Goal: Task Accomplishment & Management: Manage account settings

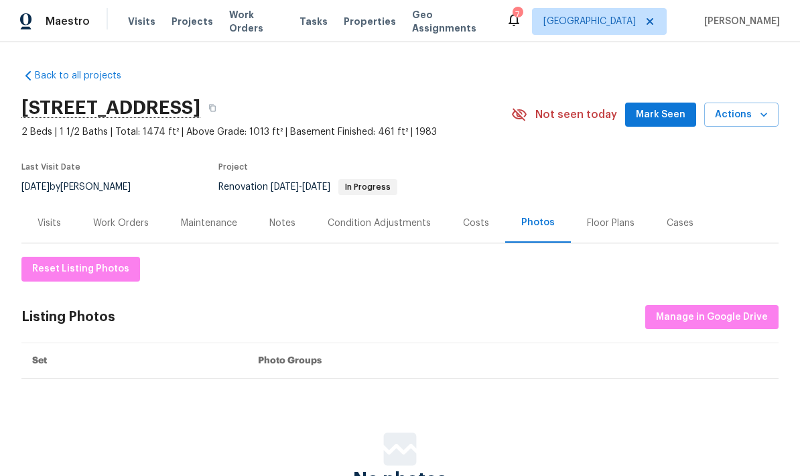
scroll to position [-3, 0]
click at [117, 223] on div "Work Orders" at bounding box center [121, 223] width 56 height 13
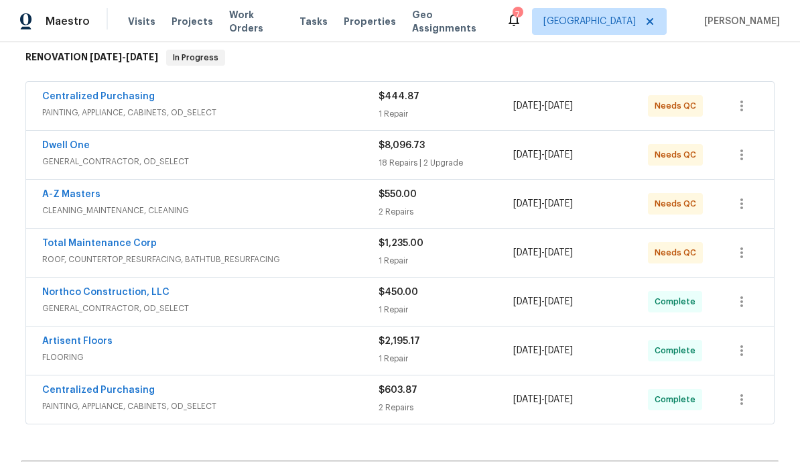
scroll to position [219, 0]
click at [72, 158] on span "GENERAL_CONTRACTOR, OD_SELECT" at bounding box center [210, 160] width 336 height 13
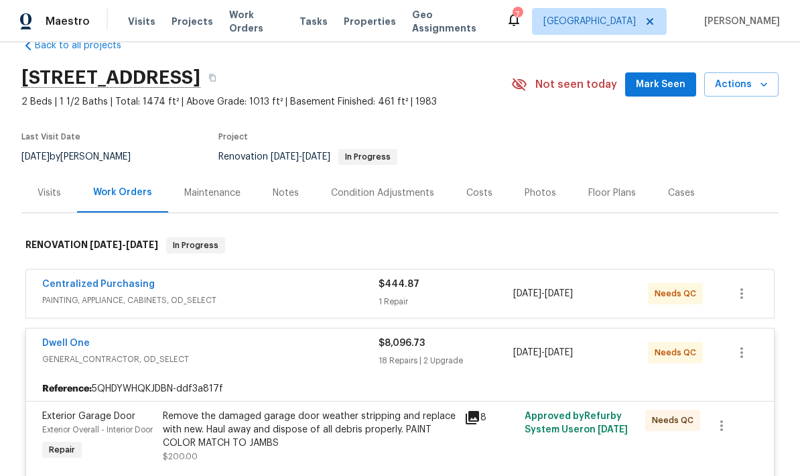
scroll to position [38, 0]
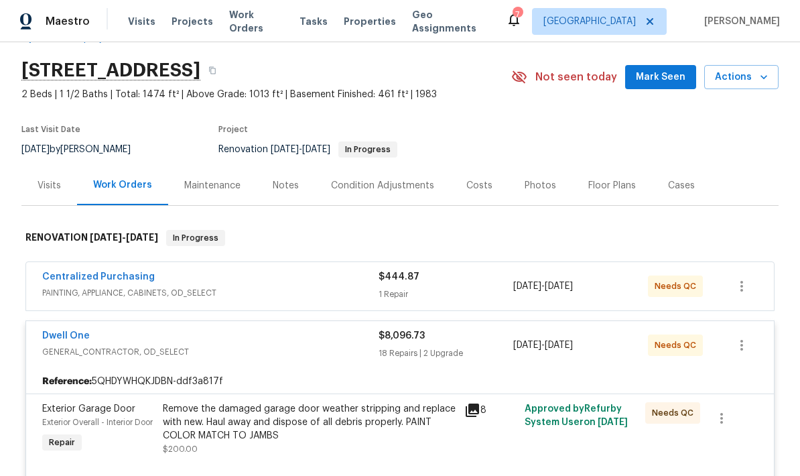
click at [55, 334] on link "Dwell One" at bounding box center [66, 335] width 48 height 9
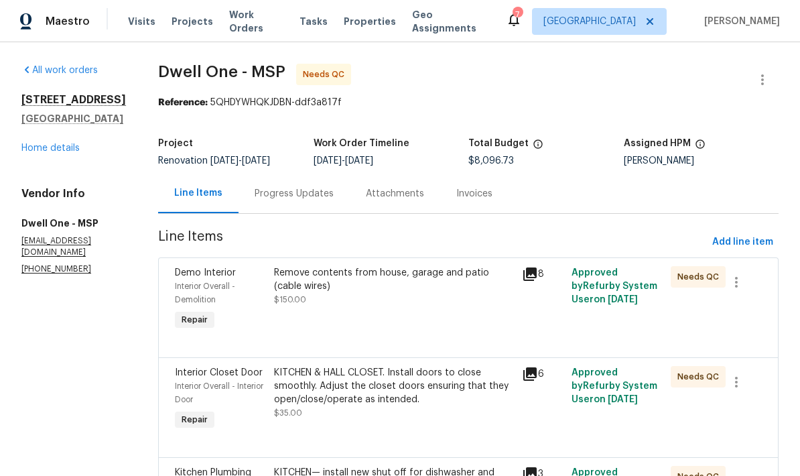
click at [259, 202] on div "Progress Updates" at bounding box center [294, 194] width 111 height 40
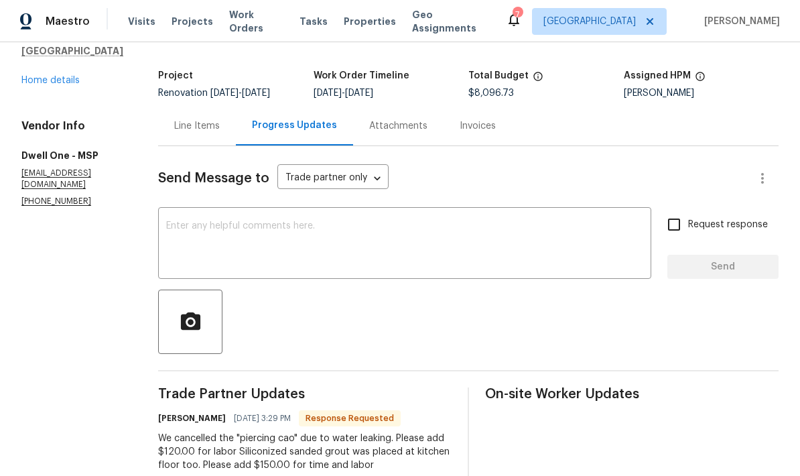
scroll to position [53, 0]
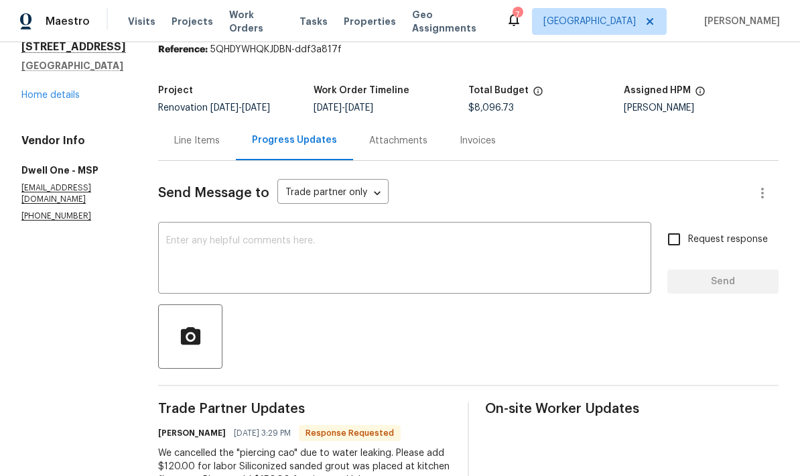
click at [174, 141] on div "Line Items" at bounding box center [197, 140] width 46 height 13
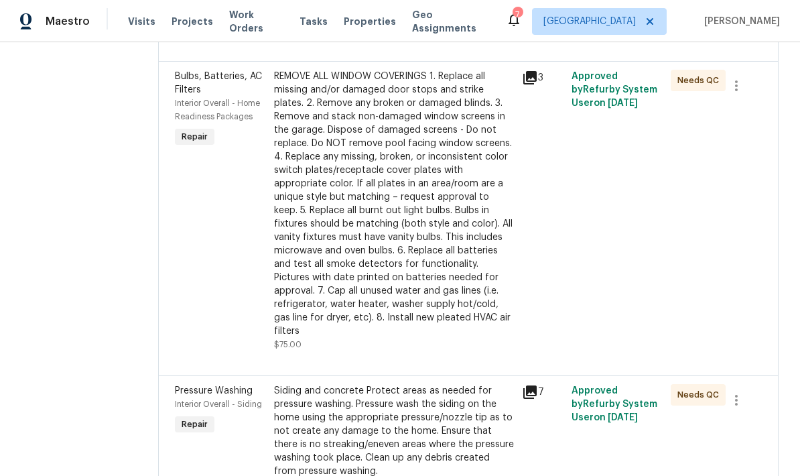
scroll to position [497, 0]
click at [332, 192] on div "REMOVE ALL WINDOW COVERINGS 1. Replace all missing and/or damaged door stops an…" at bounding box center [394, 203] width 240 height 268
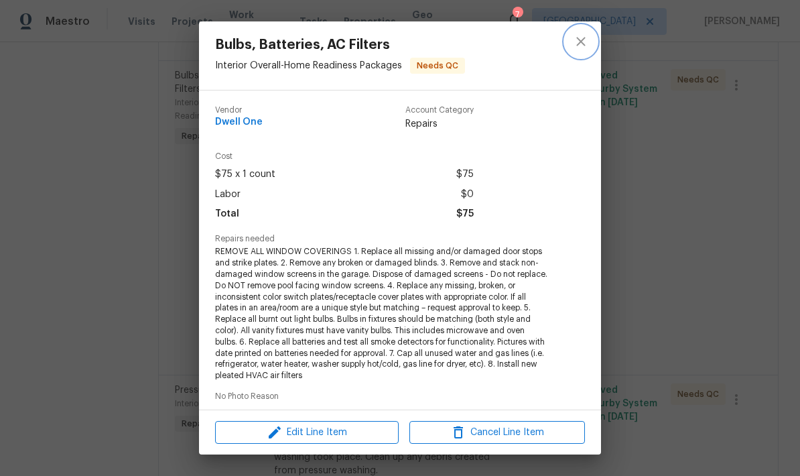
click at [593, 37] on button "close" at bounding box center [581, 41] width 32 height 32
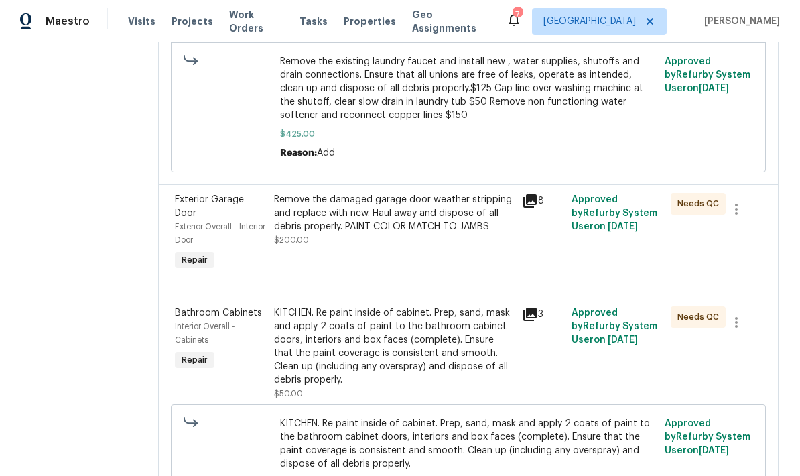
scroll to position [1833, 0]
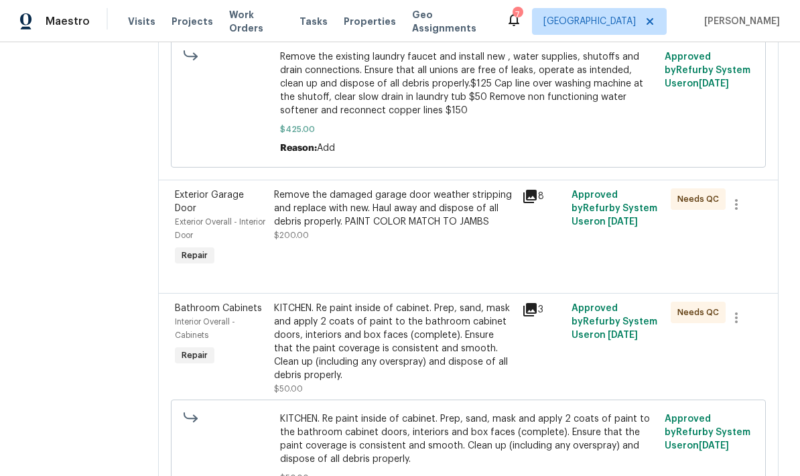
click at [357, 316] on div "KITCHEN. Re paint inside of cabinet. Prep, sand, mask and apply 2 coats of pain…" at bounding box center [394, 342] width 240 height 80
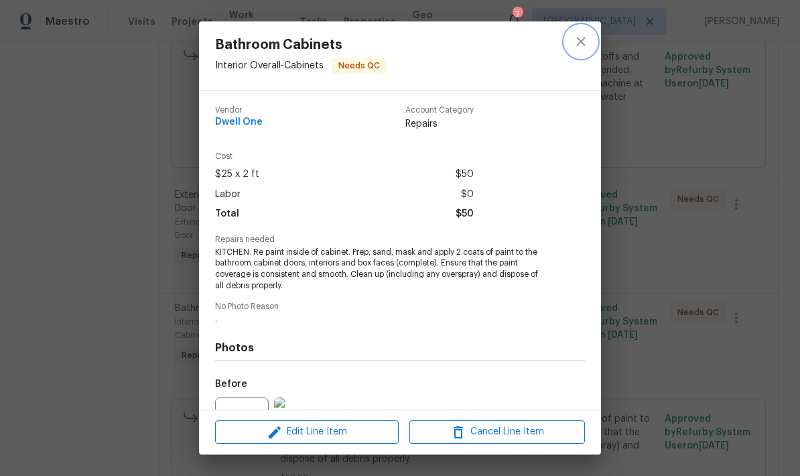
click at [589, 40] on icon "close" at bounding box center [581, 42] width 16 height 16
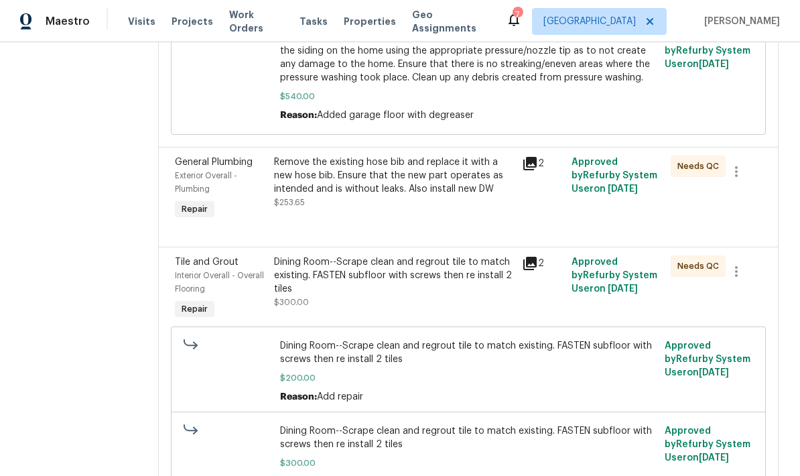
scroll to position [972, 0]
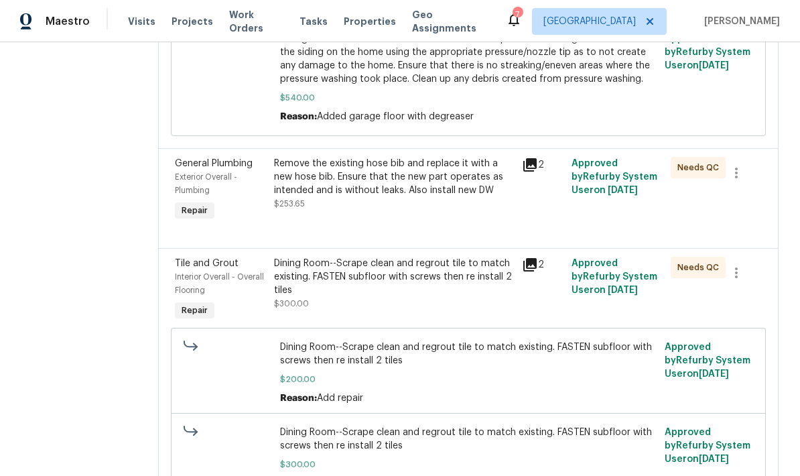
click at [363, 270] on div "Dining Room--Scrape clean and regrout tile to match existing. FASTEN subfloor w…" at bounding box center [394, 277] width 240 height 40
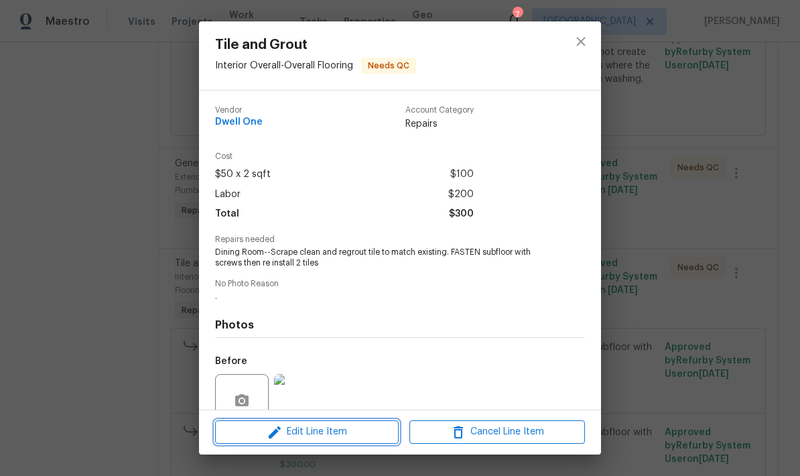
click at [325, 430] on span "Edit Line Item" at bounding box center [307, 432] width 176 height 17
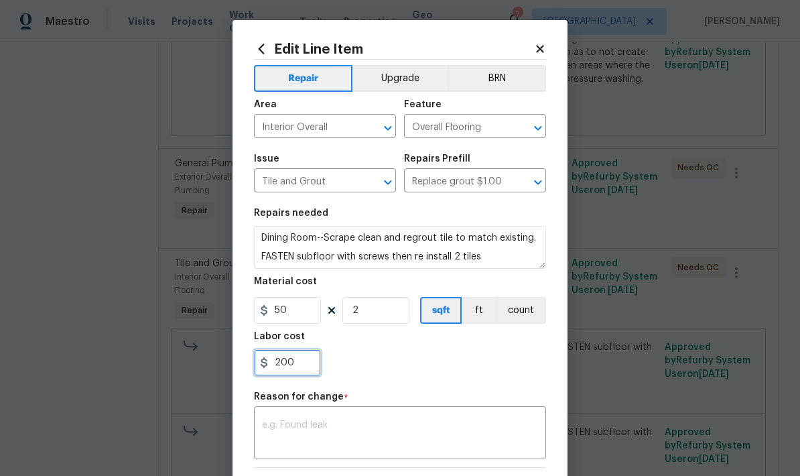
click at [297, 367] on input "200" at bounding box center [287, 362] width 67 height 27
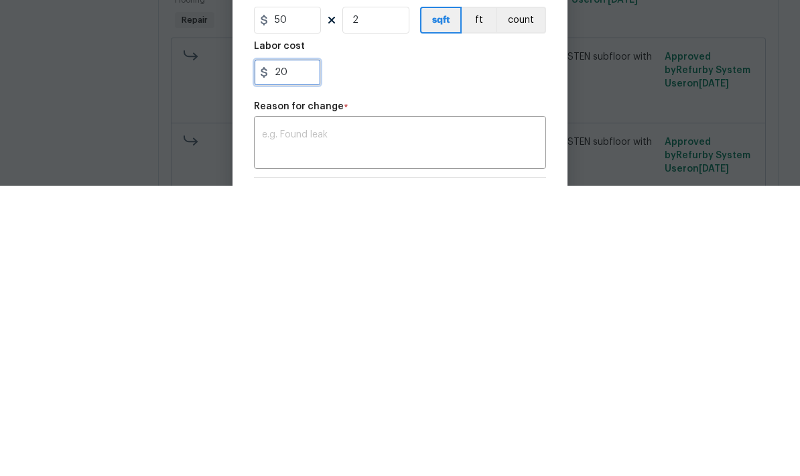
type input "2"
type input "350"
click at [278, 410] on div "x ​" at bounding box center [400, 435] width 292 height 50
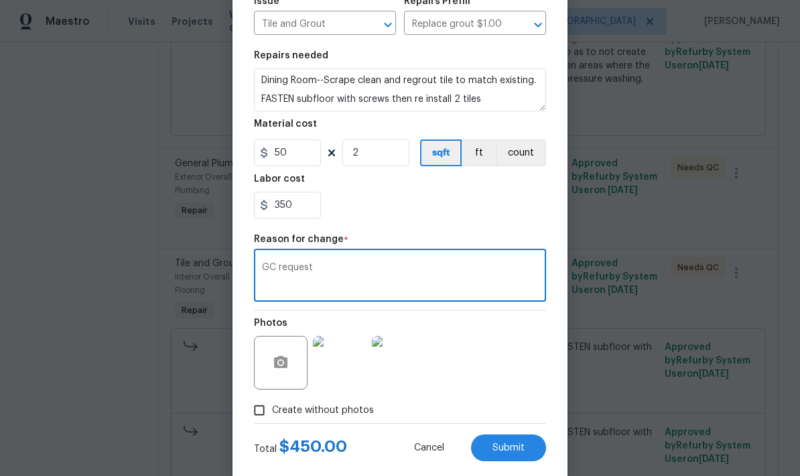
scroll to position [162, 0]
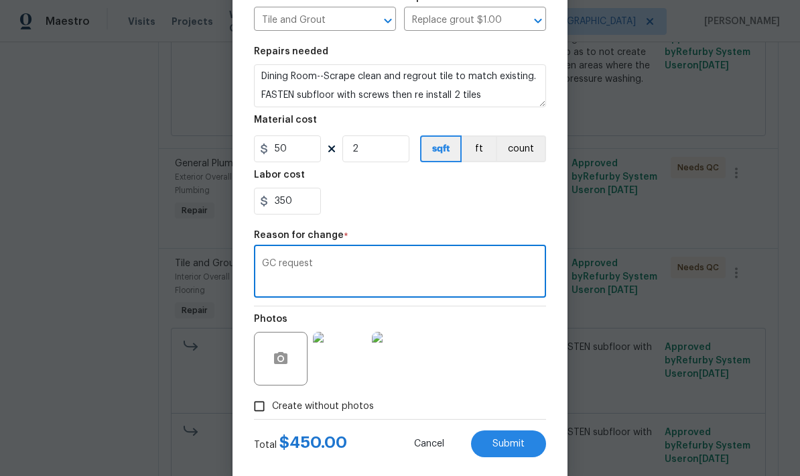
type textarea "GC request"
click at [509, 443] on span "Submit" at bounding box center [509, 444] width 32 height 10
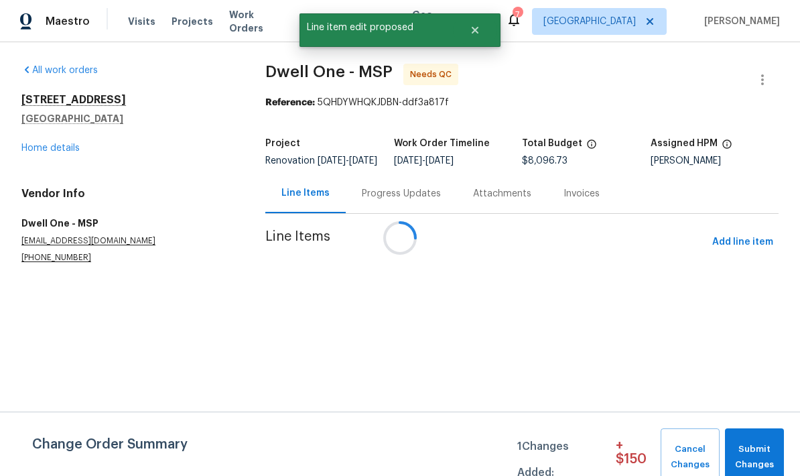
scroll to position [0, 0]
click at [753, 440] on button "Submit Changes" at bounding box center [755, 457] width 60 height 58
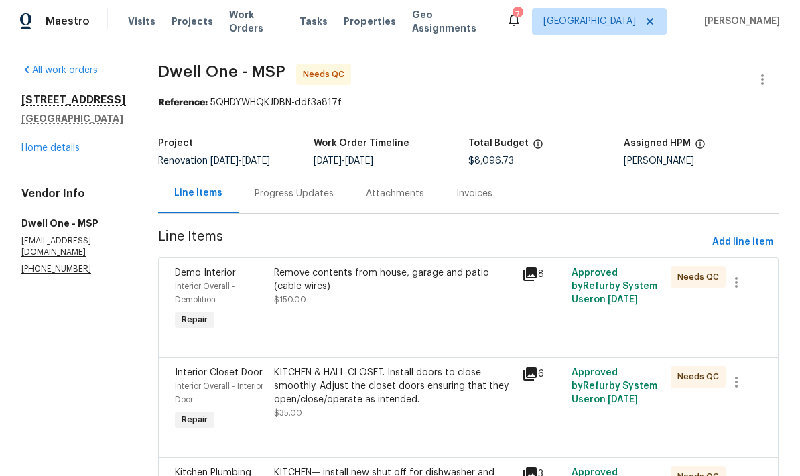
click at [24, 153] on link "Home details" at bounding box center [50, 147] width 58 height 9
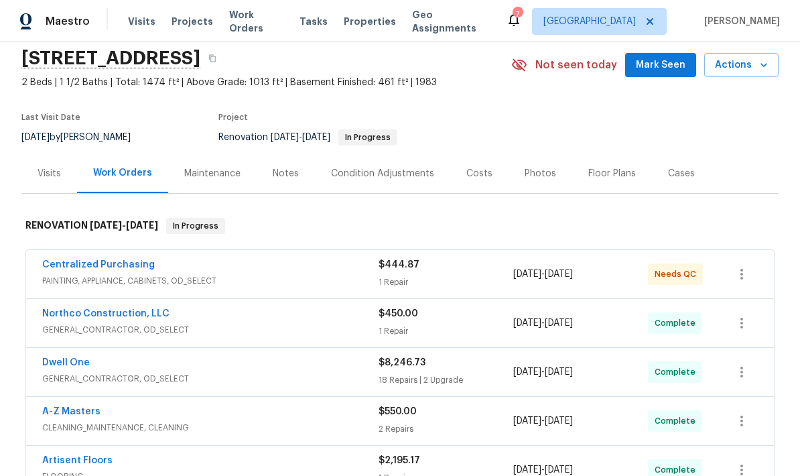
scroll to position [49, 0]
click at [70, 265] on link "Centralized Purchasing" at bounding box center [98, 265] width 113 height 9
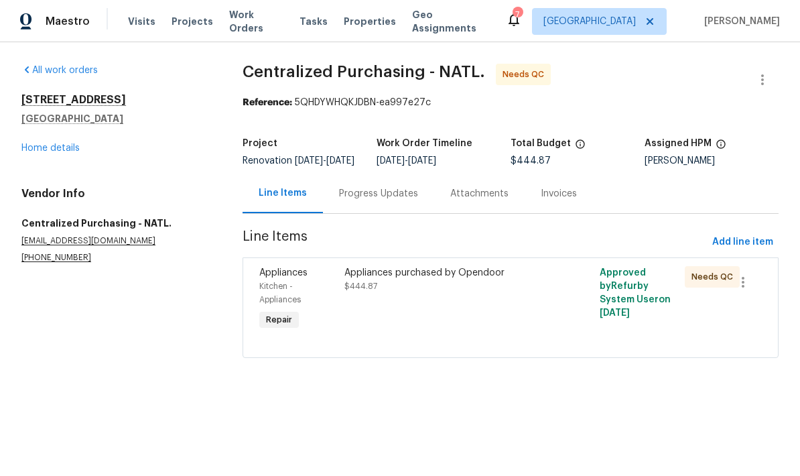
click at [379, 291] on div "Appliances purchased by Opendoor $444.87" at bounding box center [447, 279] width 204 height 27
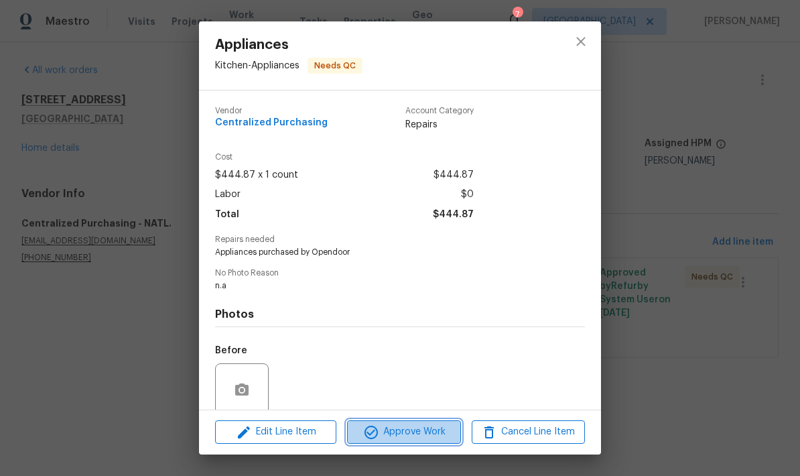
click at [404, 430] on span "Approve Work" at bounding box center [403, 432] width 105 height 17
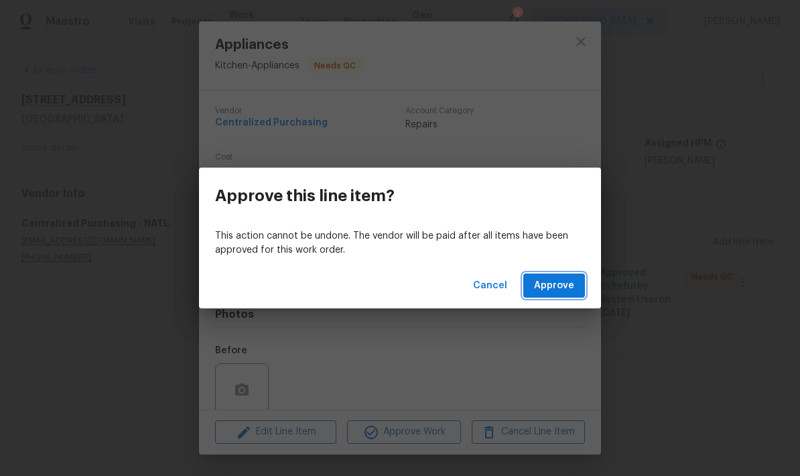
click at [553, 284] on span "Approve" at bounding box center [554, 286] width 40 height 17
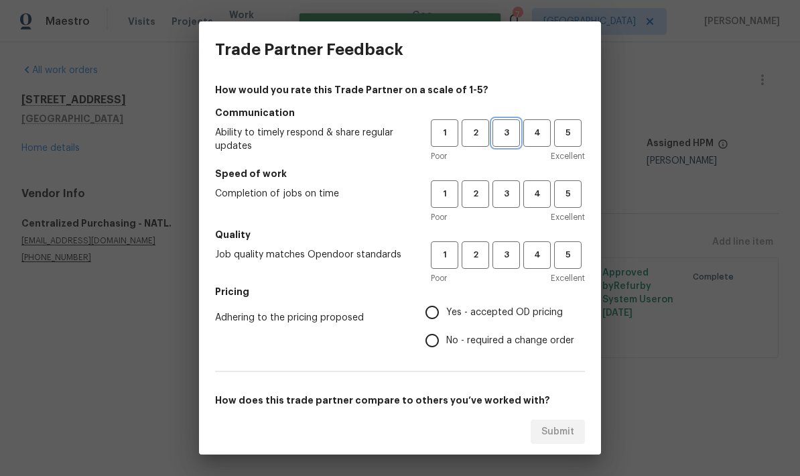
click at [501, 129] on span "3" at bounding box center [506, 132] width 25 height 15
click at [506, 258] on span "3" at bounding box center [506, 254] width 25 height 15
click at [493, 186] on button "3" at bounding box center [506, 193] width 27 height 27
click at [420, 350] on label "No - required a change order" at bounding box center [496, 340] width 156 height 28
click at [420, 350] on input "No - required a change order" at bounding box center [432, 340] width 28 height 28
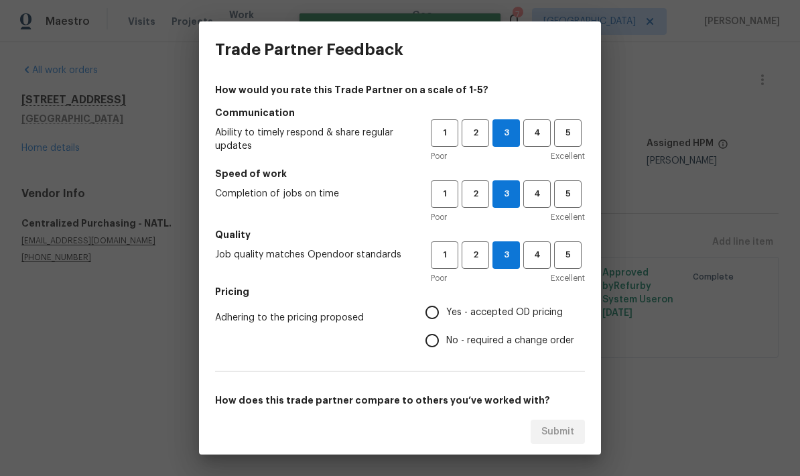
radio input "true"
click at [429, 314] on input "Yes - accepted OD pricing" at bounding box center [432, 312] width 28 height 28
radio input "true"
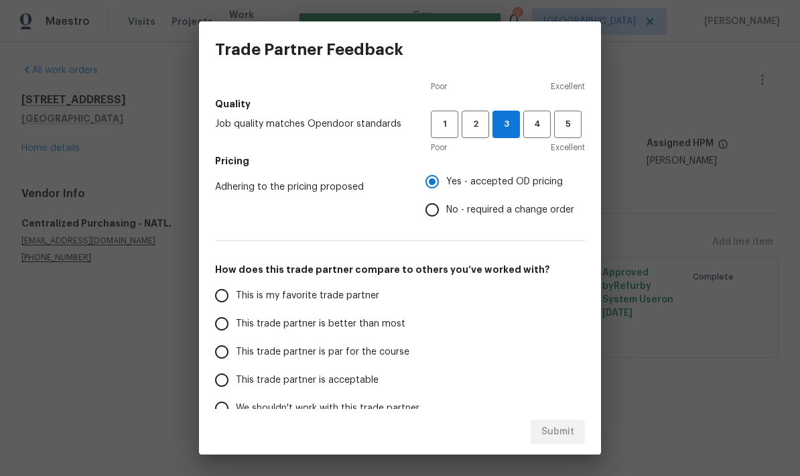
scroll to position [160, 0]
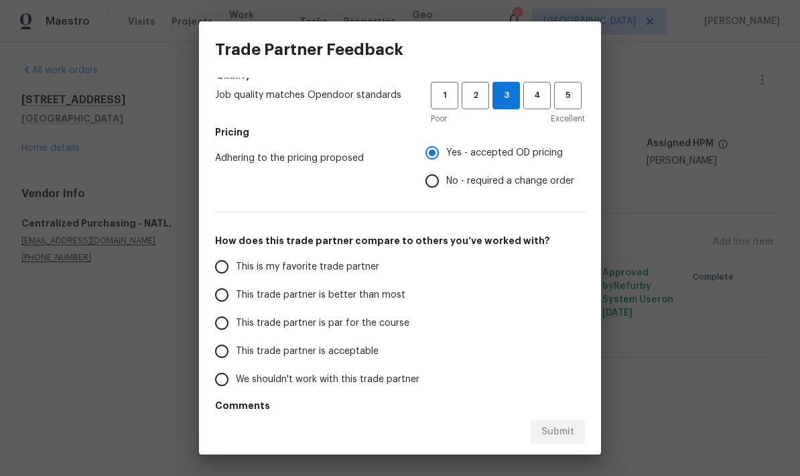
click at [225, 318] on input "This trade partner is par for the course" at bounding box center [222, 323] width 28 height 28
click at [545, 429] on span "Submit" at bounding box center [558, 432] width 33 height 17
radio input "true"
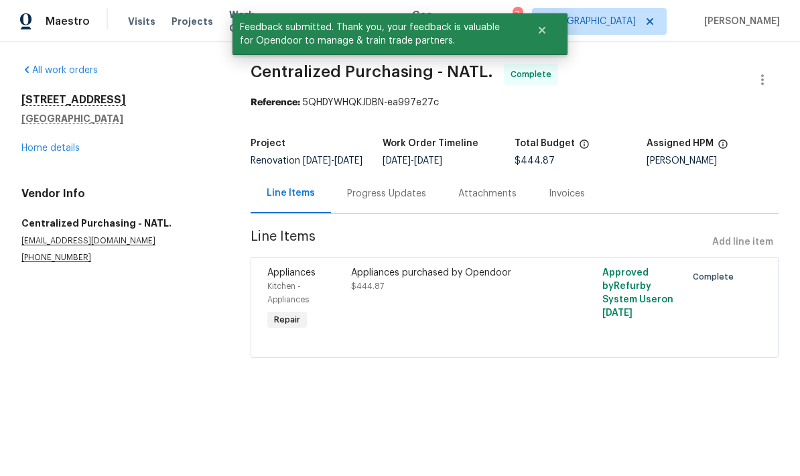
click at [21, 145] on link "Home details" at bounding box center [50, 147] width 58 height 9
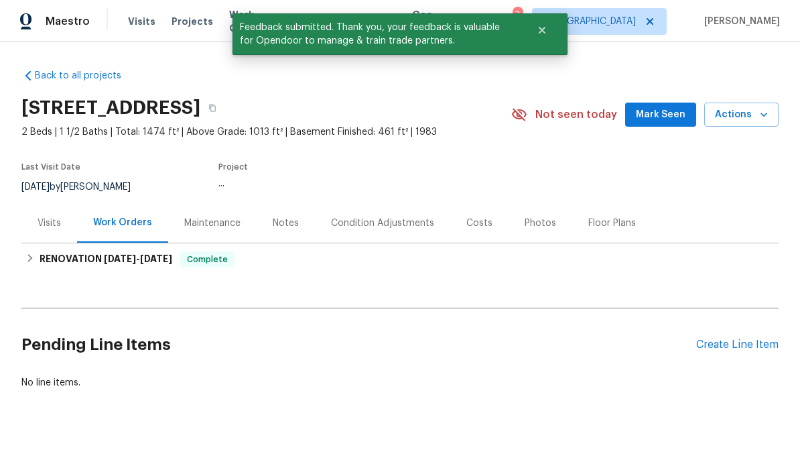
click at [19, 143] on div "Back to all projects 5167 148th St W, Apple Valley, MN 55124 2 Beds | 1 1/2 Bat…" at bounding box center [400, 259] width 800 height 434
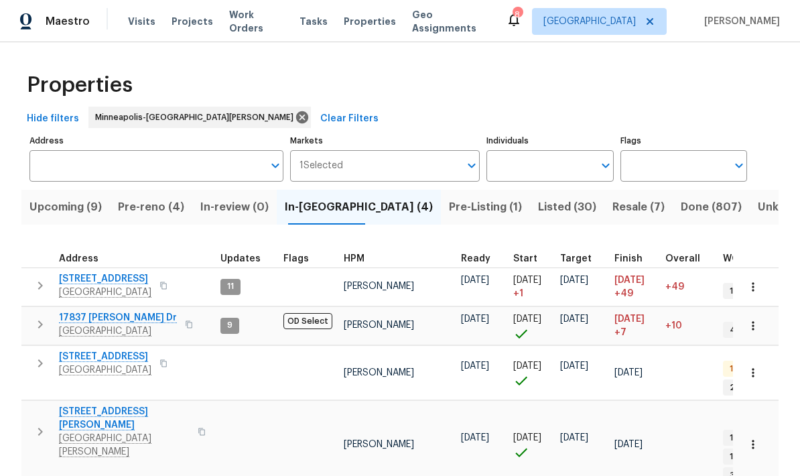
click at [449, 209] on span "Pre-Listing (1)" at bounding box center [485, 207] width 73 height 19
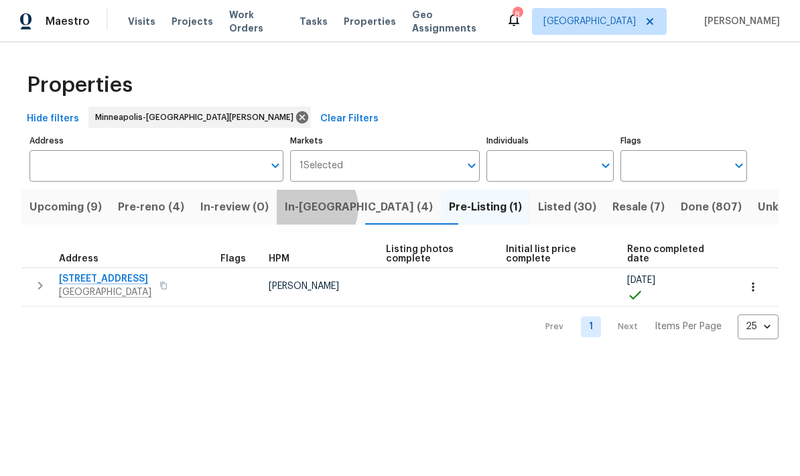
click at [323, 209] on span "In-[GEOGRAPHIC_DATA] (4)" at bounding box center [359, 207] width 148 height 19
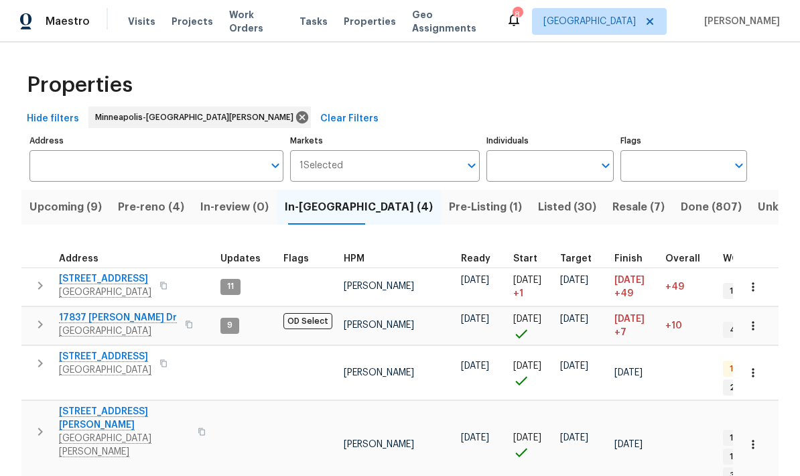
click at [147, 208] on span "Pre-reno (4)" at bounding box center [151, 207] width 66 height 19
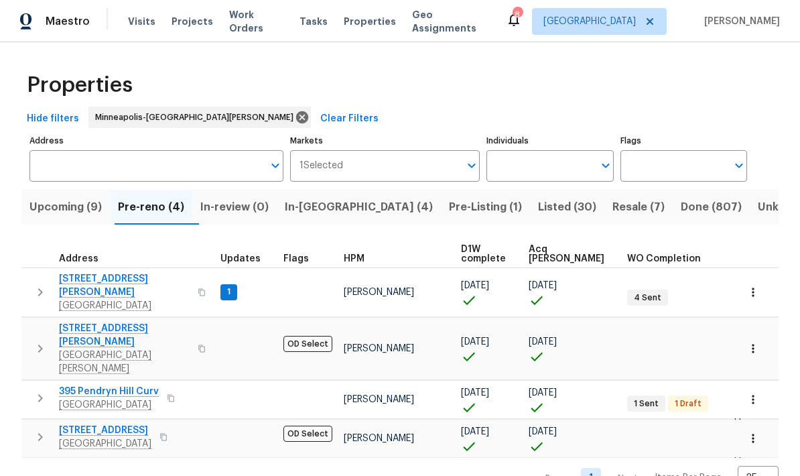
click at [59, 204] on span "Upcoming (9)" at bounding box center [65, 207] width 72 height 19
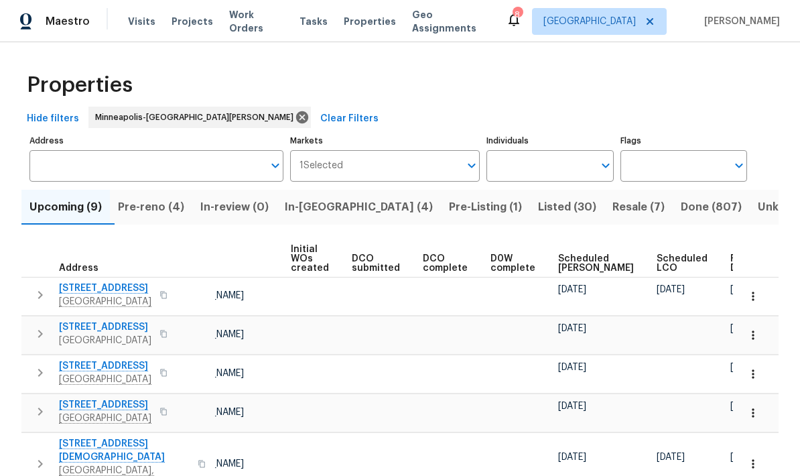
scroll to position [0, 95]
click at [769, 263] on button "button" at bounding box center [771, 263] width 4 height 4
